Goal: Information Seeking & Learning: Learn about a topic

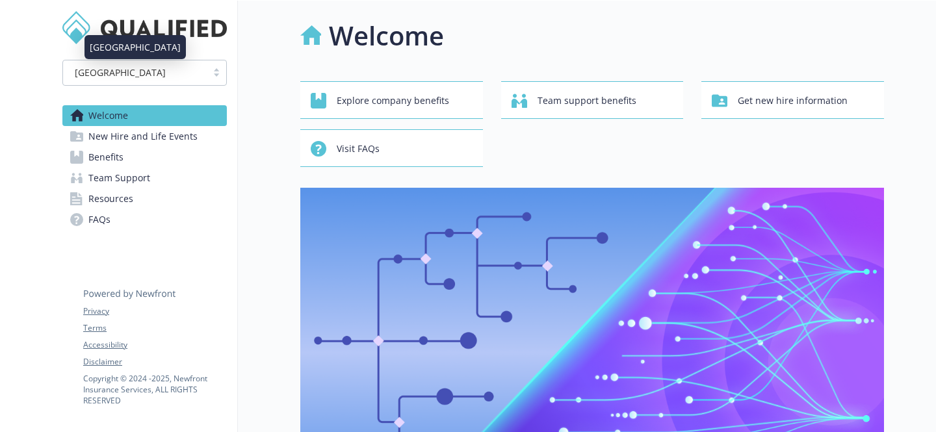
click at [146, 69] on div "[GEOGRAPHIC_DATA]" at bounding box center [135, 73] width 131 height 14
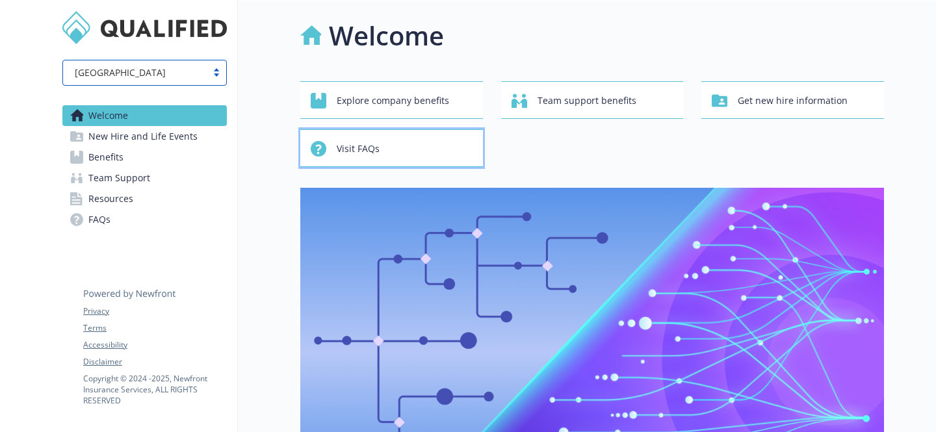
click at [409, 146] on div "Visit FAQs" at bounding box center [394, 148] width 166 height 25
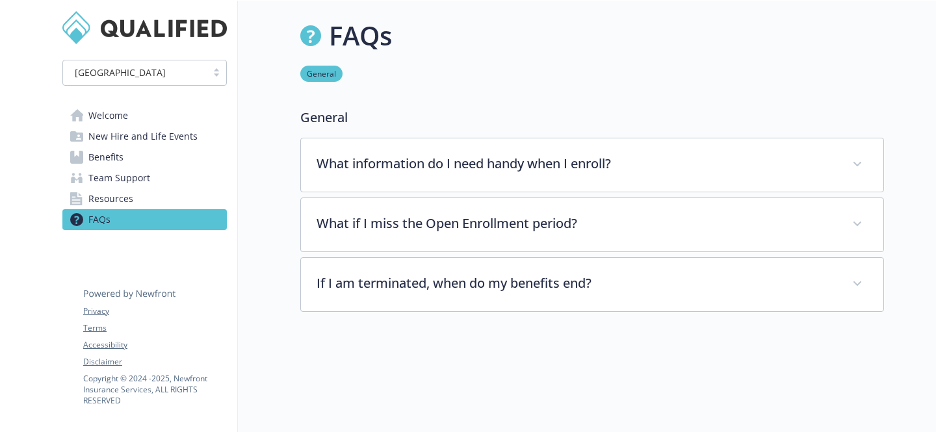
click at [106, 198] on span "Resources" at bounding box center [110, 198] width 45 height 21
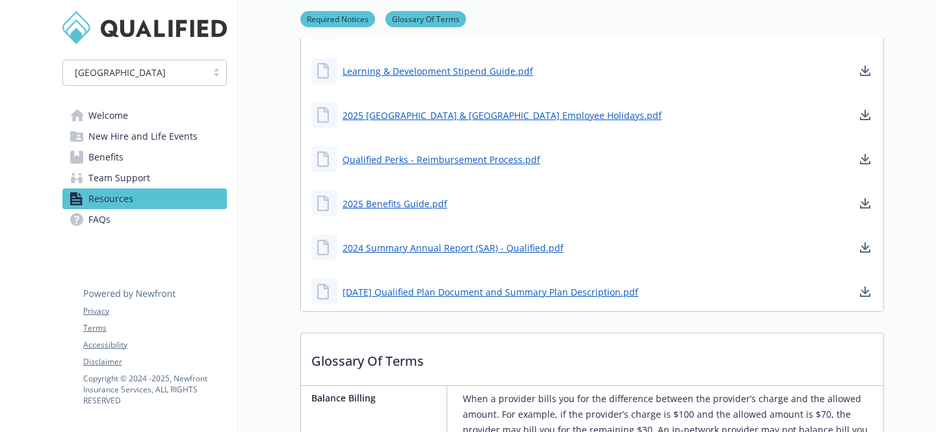
scroll to position [472, 0]
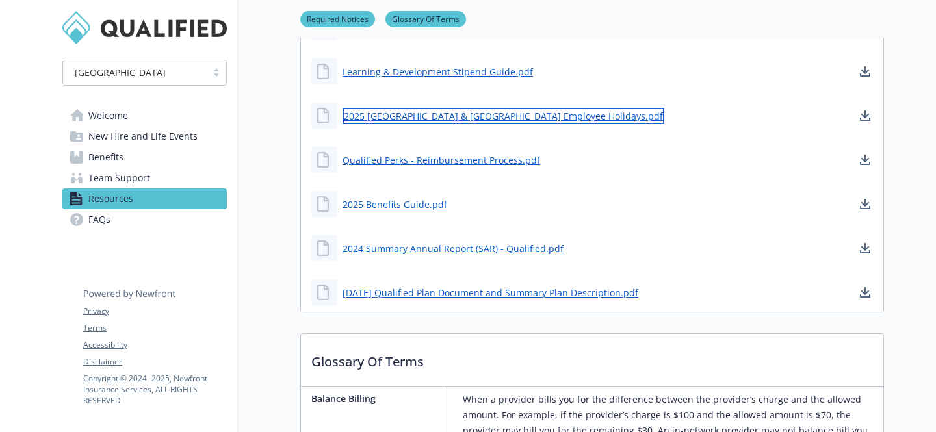
click at [371, 123] on link "2025 [GEOGRAPHIC_DATA] & [GEOGRAPHIC_DATA] Employee Holidays.pdf" at bounding box center [504, 116] width 322 height 16
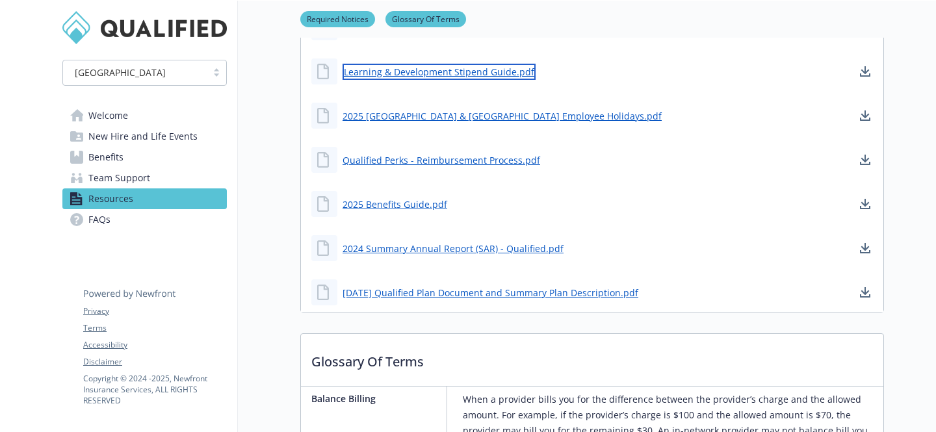
click at [445, 74] on link "Learning & Development Stipend Guide.pdf" at bounding box center [439, 72] width 193 height 16
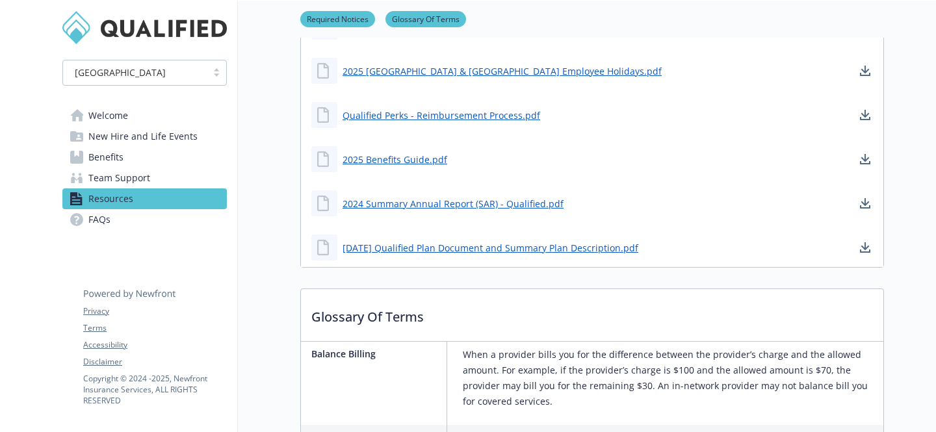
scroll to position [528, 0]
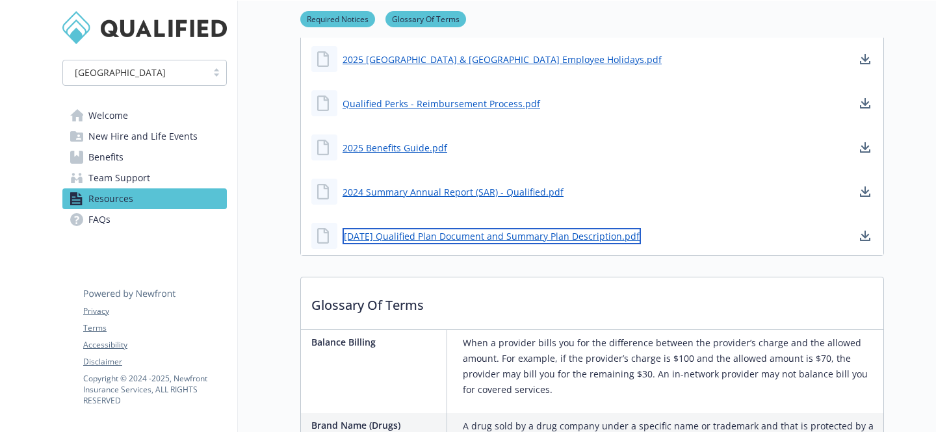
click at [485, 240] on link "[DATE] Qualified Plan Document and Summary Plan Description.pdf" at bounding box center [492, 236] width 298 height 16
click at [153, 136] on span "New Hire and Life Events" at bounding box center [142, 136] width 109 height 21
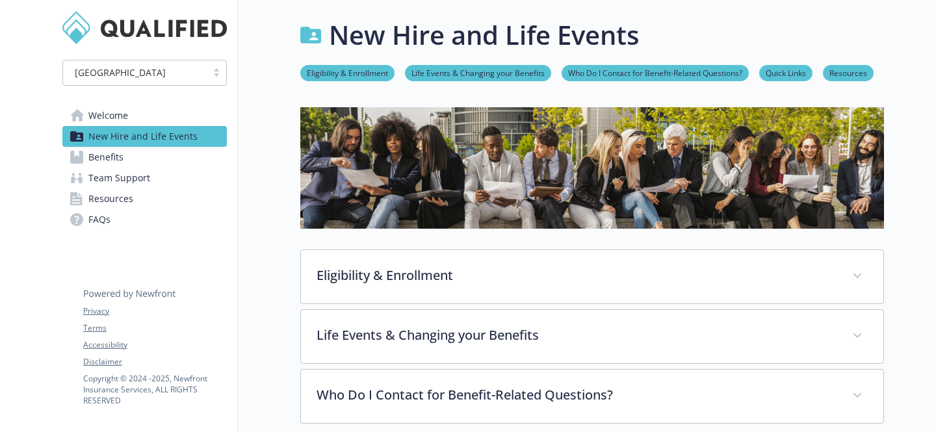
scroll to position [528, 0]
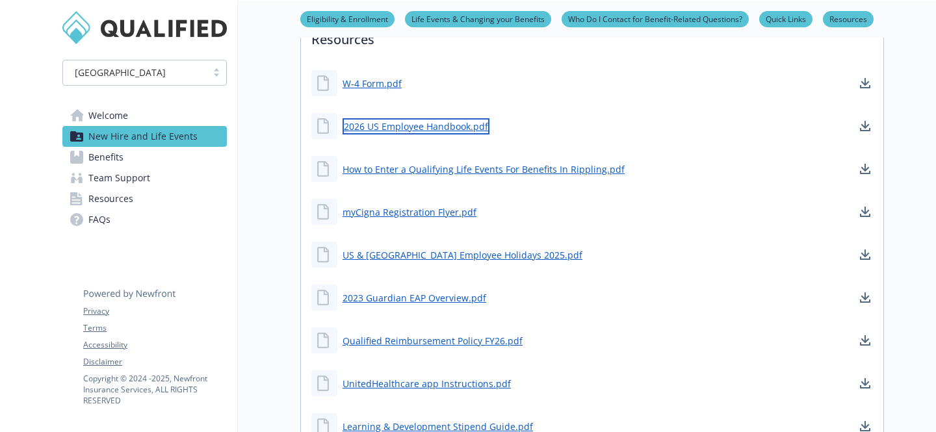
click at [432, 121] on link "2026 US Employee Handbook.pdf" at bounding box center [416, 126] width 147 height 16
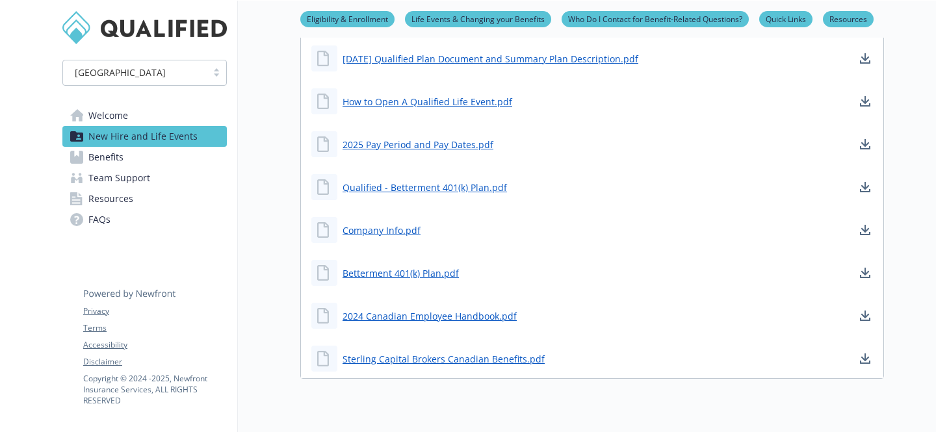
scroll to position [1085, 0]
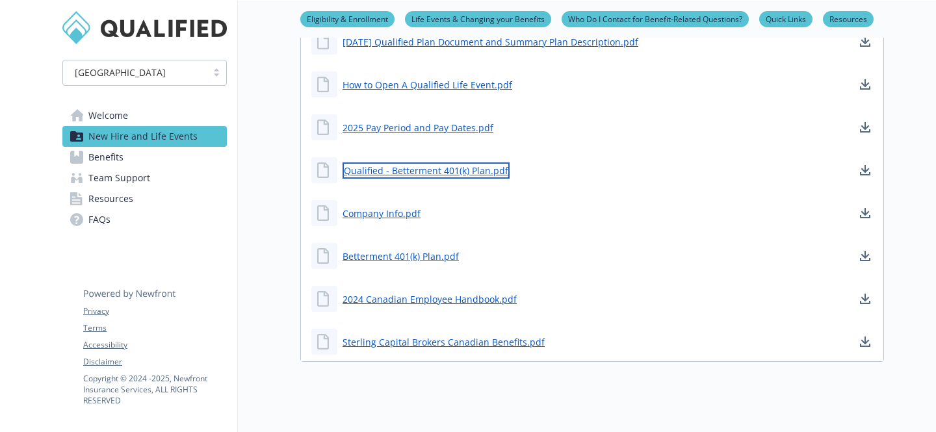
click at [425, 171] on link "Qualified - Betterment 401(k) Plan.pdf" at bounding box center [426, 170] width 167 height 16
click at [560, 174] on div "Qualified - Betterment 401(k) Plan.pdf" at bounding box center [592, 170] width 582 height 39
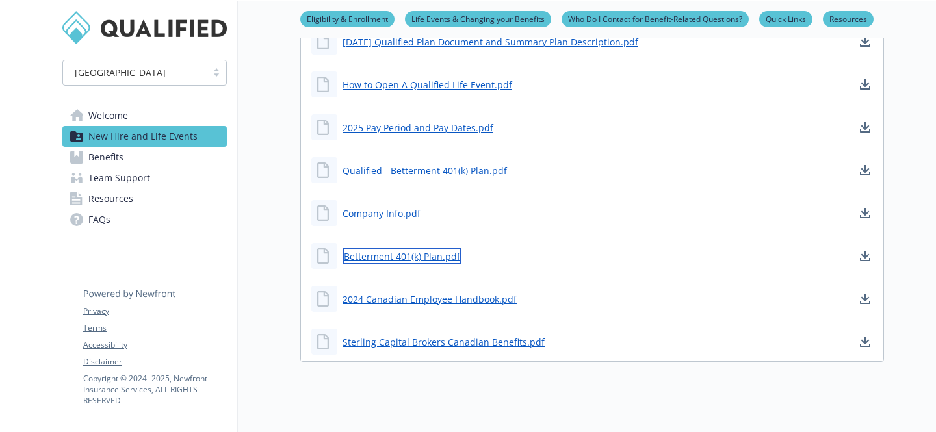
click at [390, 255] on link "Betterment 401(k) Plan.pdf" at bounding box center [402, 256] width 119 height 16
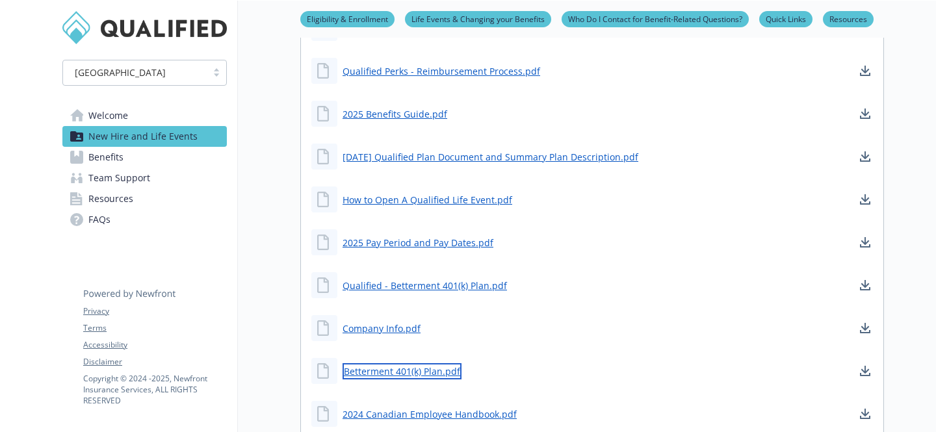
scroll to position [961, 0]
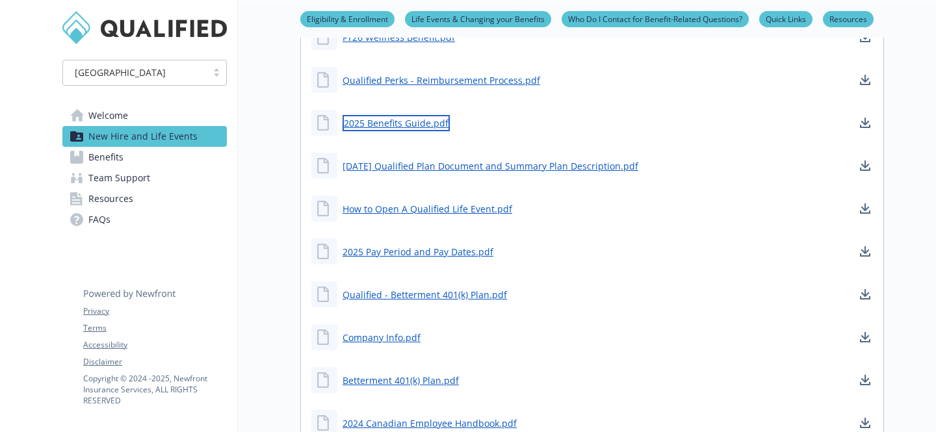
click at [396, 124] on link "2025 Benefits Guide.pdf" at bounding box center [396, 123] width 107 height 16
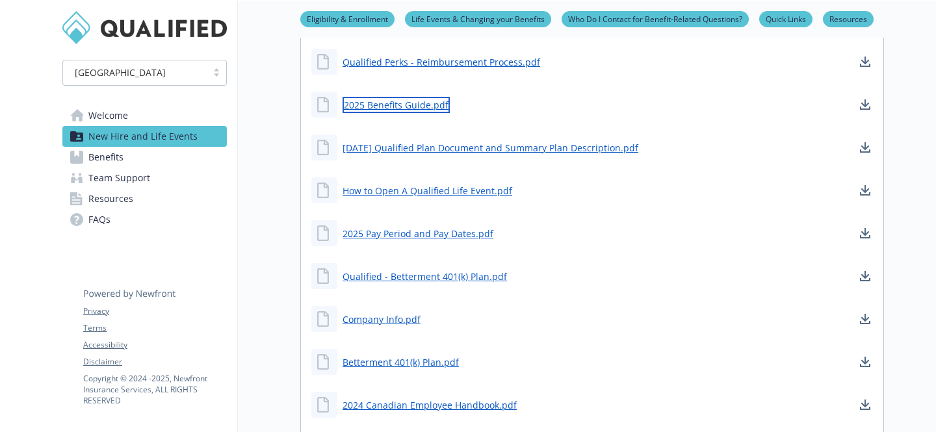
scroll to position [980, 0]
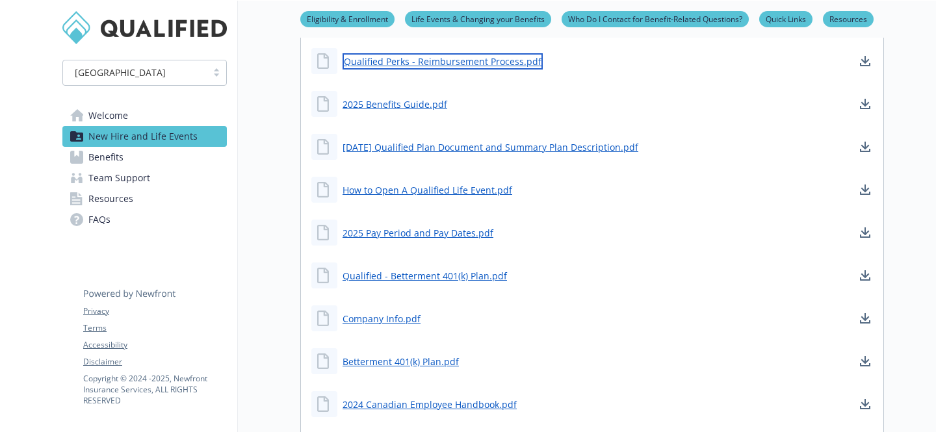
click at [406, 66] on link "Qualified Perks - Reimbursement Process.pdf" at bounding box center [443, 61] width 200 height 16
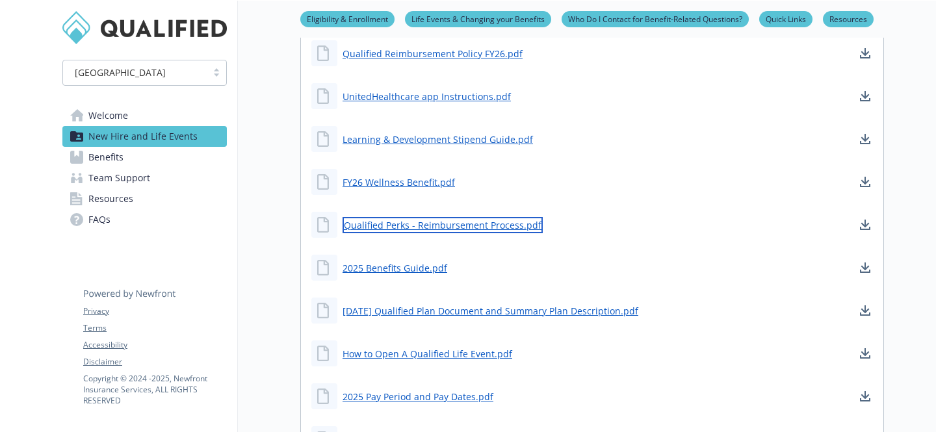
scroll to position [814, 0]
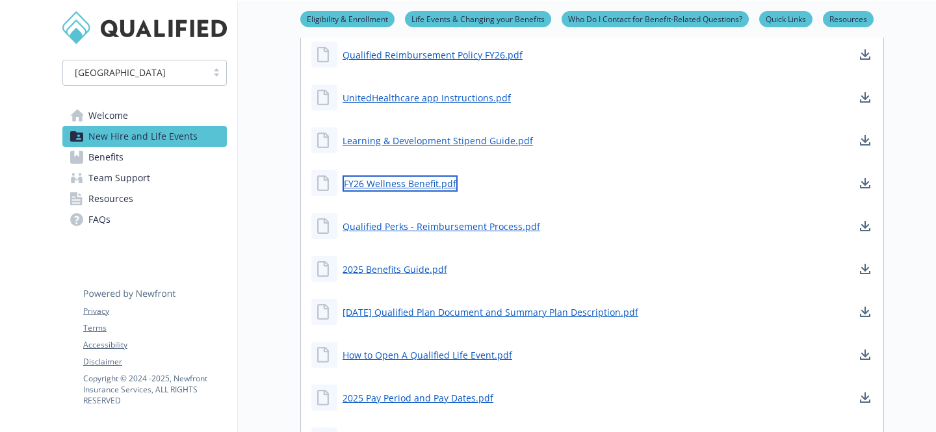
click at [413, 185] on link "FY26 Wellness Benefit.pdf" at bounding box center [400, 183] width 115 height 16
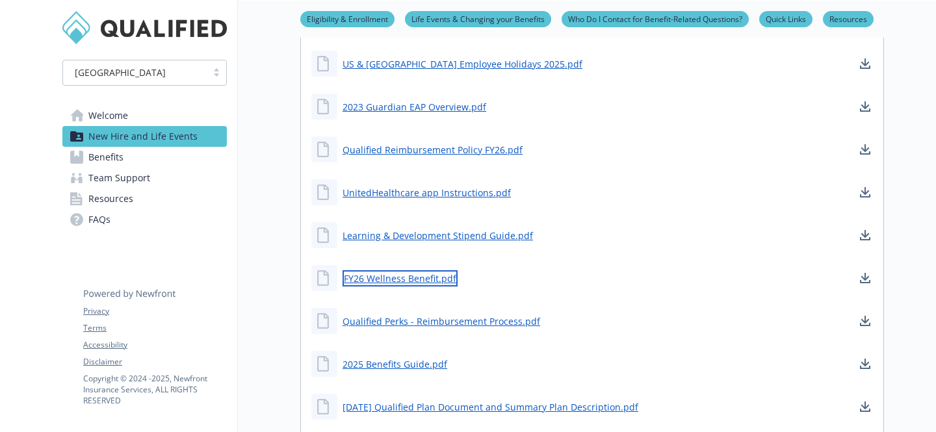
scroll to position [721, 0]
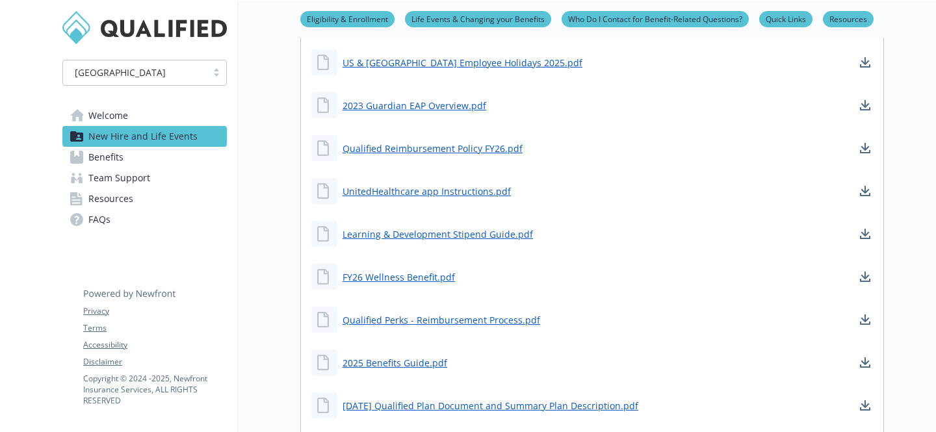
click at [393, 209] on div "UnitedHealthcare app Instructions.pdf" at bounding box center [592, 191] width 582 height 39
click at [383, 166] on div "Qualified Reimbursement Policy FY26.pdf" at bounding box center [592, 148] width 582 height 39
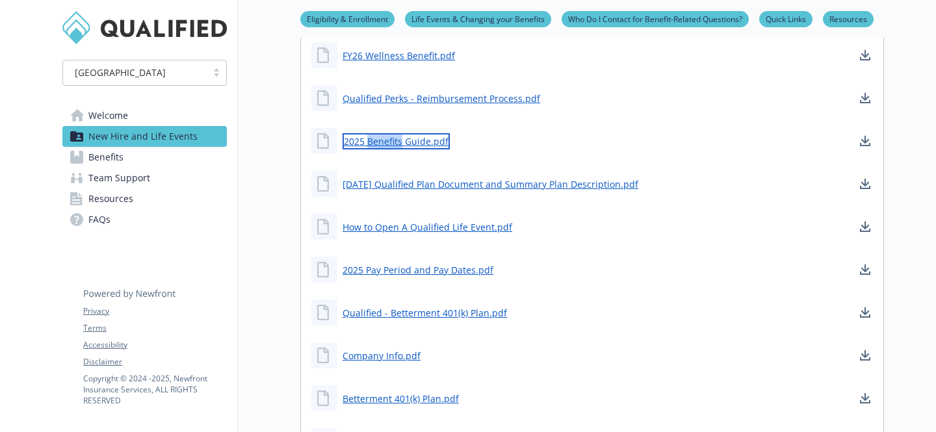
scroll to position [957, 0]
